Goal: Information Seeking & Learning: Learn about a topic

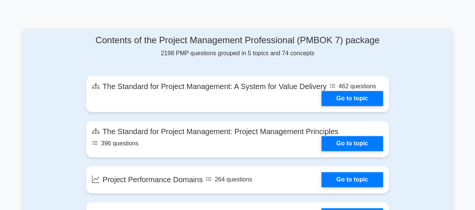
scroll to position [391, 0]
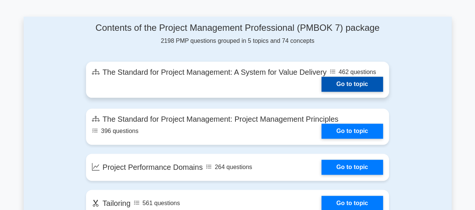
click at [350, 84] on link "Go to topic" at bounding box center [353, 84] width 62 height 15
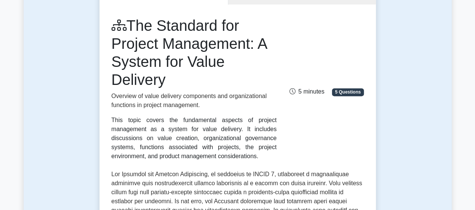
scroll to position [43, 0]
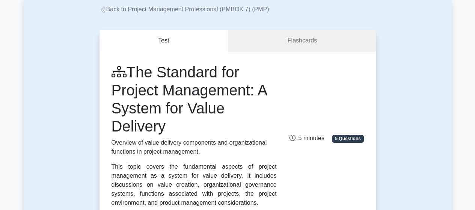
click at [281, 41] on link "Flashcards" at bounding box center [301, 40] width 147 height 21
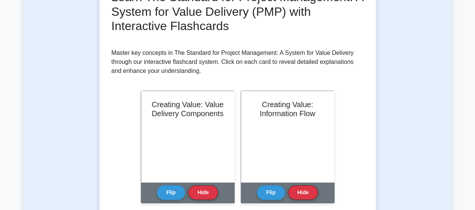
scroll to position [144, 0]
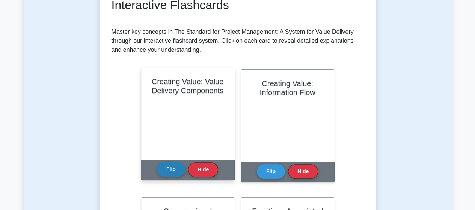
click at [173, 169] on button "Flip" at bounding box center [171, 169] width 28 height 15
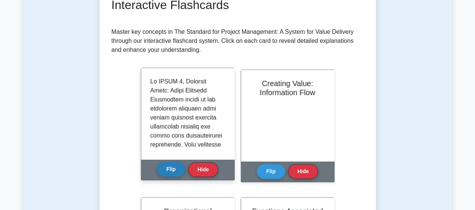
click at [172, 172] on button "Flip" at bounding box center [171, 169] width 28 height 15
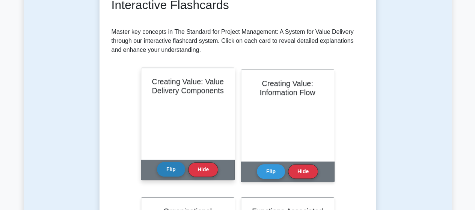
click at [172, 172] on button "Flip" at bounding box center [171, 169] width 28 height 15
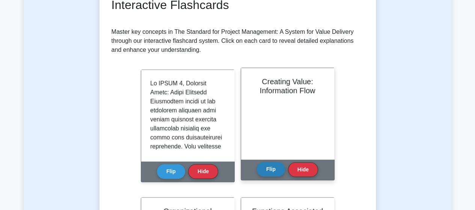
click at [261, 172] on button "Flip" at bounding box center [271, 169] width 28 height 15
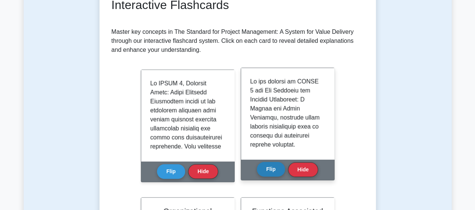
click at [261, 172] on button "Flip" at bounding box center [271, 169] width 28 height 15
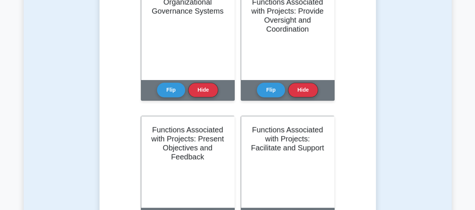
scroll to position [295, 0]
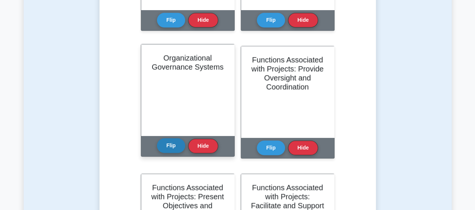
click at [168, 146] on button "Flip" at bounding box center [171, 145] width 28 height 15
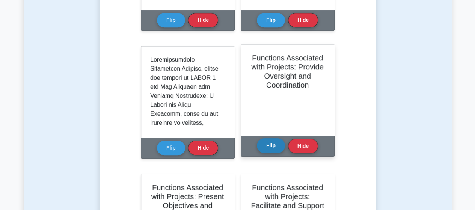
click at [271, 142] on button "Flip" at bounding box center [271, 145] width 28 height 15
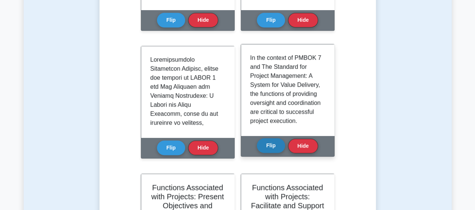
click at [271, 142] on button "Flip" at bounding box center [271, 145] width 28 height 15
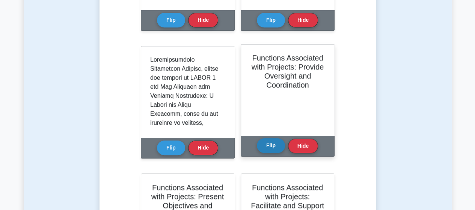
click at [271, 142] on button "Flip" at bounding box center [271, 145] width 28 height 15
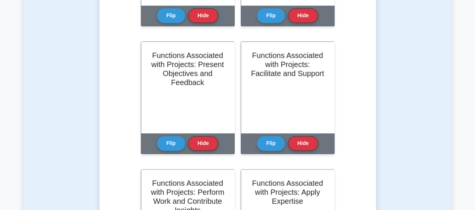
scroll to position [433, 0]
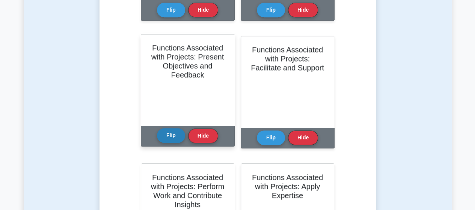
click at [168, 134] on button "Flip" at bounding box center [171, 135] width 28 height 15
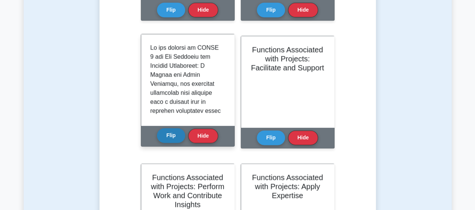
click at [168, 134] on button "Flip" at bounding box center [171, 135] width 28 height 15
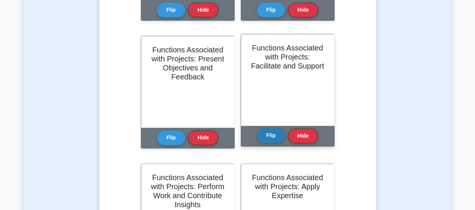
click at [270, 133] on button "Flip" at bounding box center [271, 135] width 28 height 15
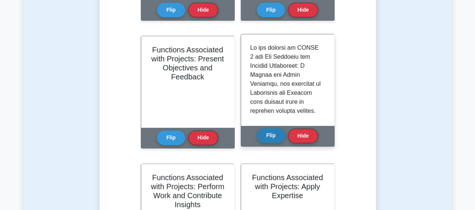
click at [270, 133] on button "Flip" at bounding box center [271, 135] width 28 height 15
